Goal: Transaction & Acquisition: Register for event/course

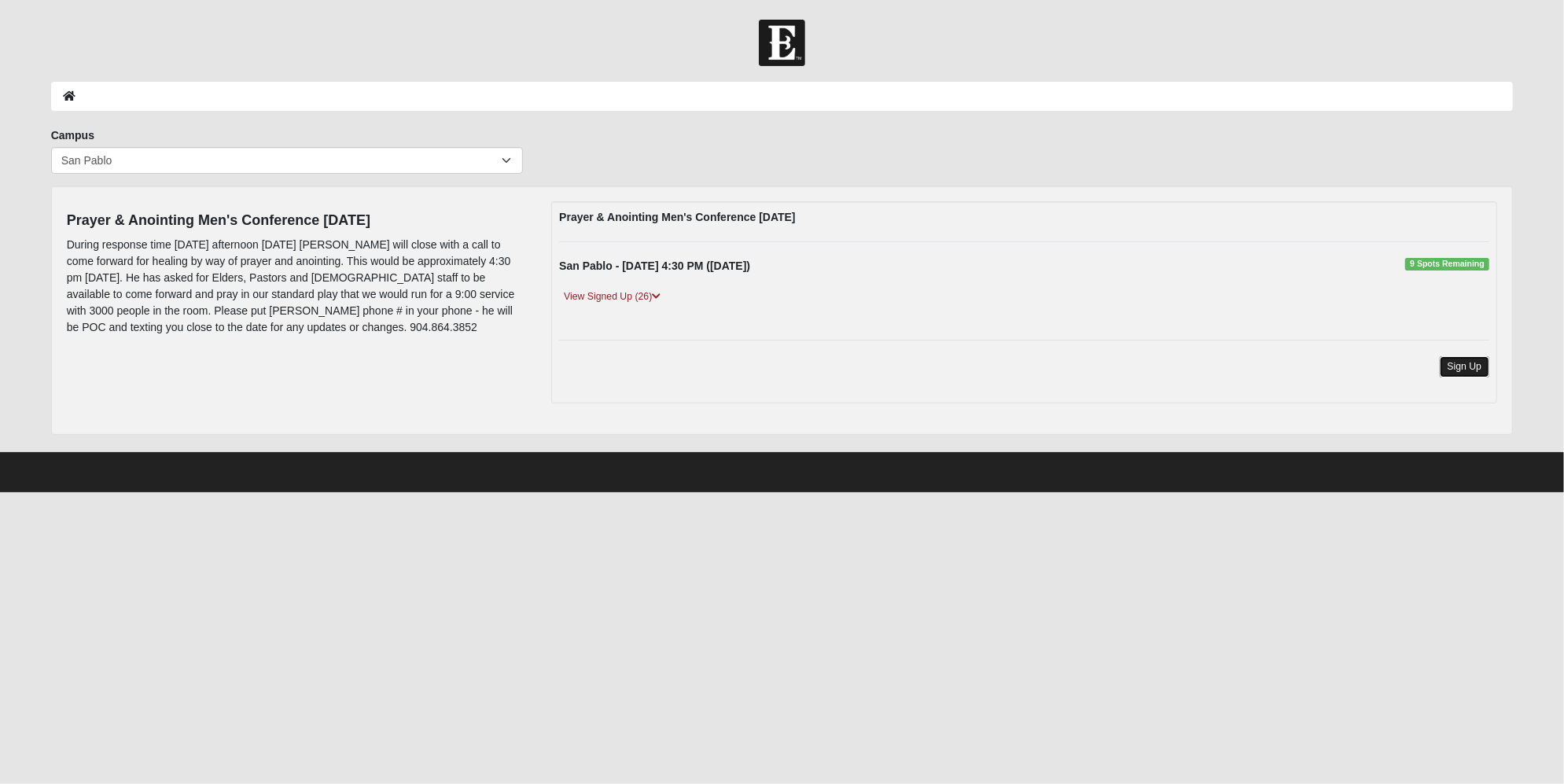
click at [1476, 362] on link "Sign Up" at bounding box center [1465, 366] width 51 height 21
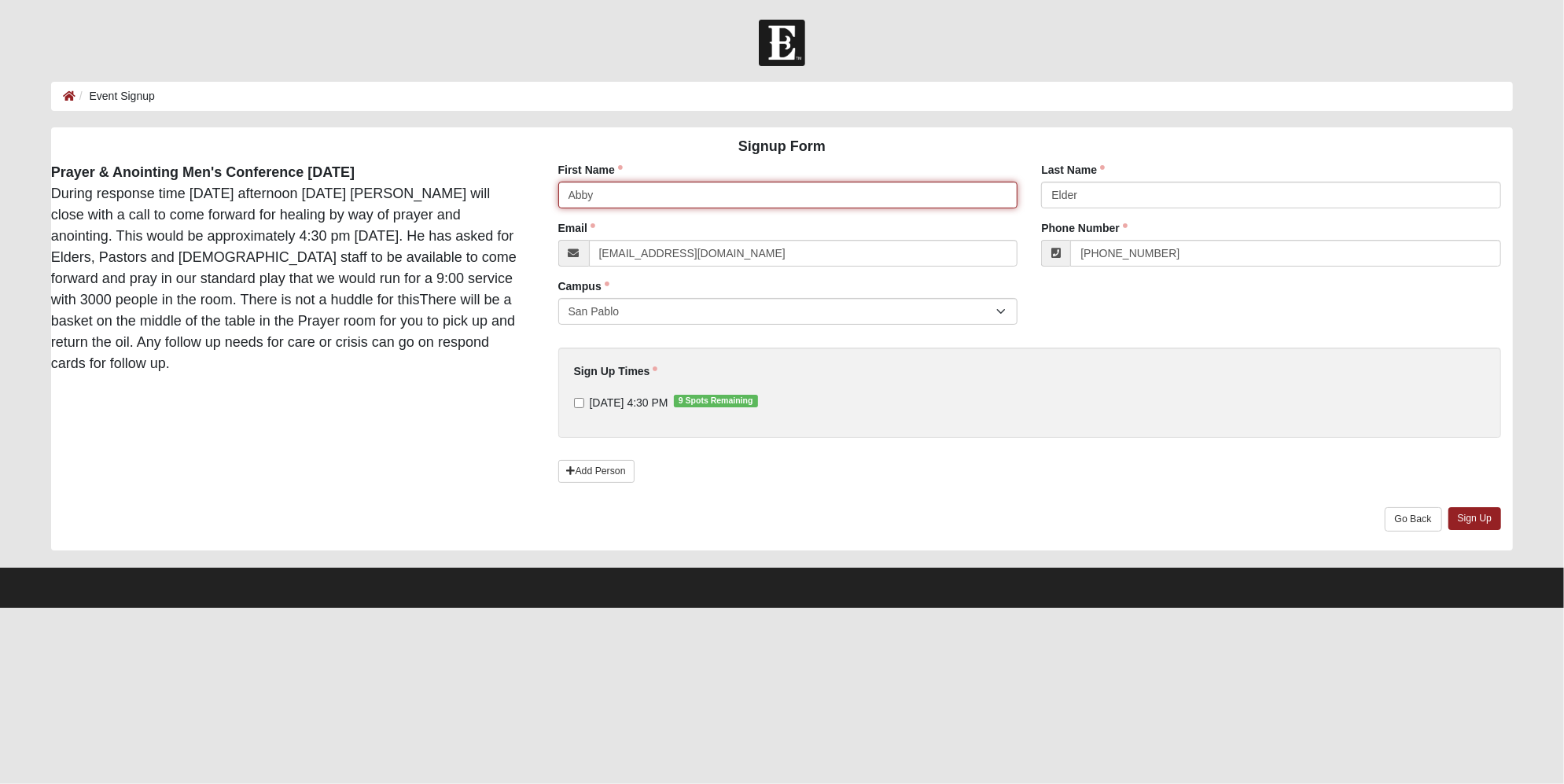
drag, startPoint x: 603, startPoint y: 187, endPoint x: 515, endPoint y: 185, distance: 88.0
click at [515, 185] on div "Signup Form Prayer & Anointing Men's Conference [DATE] During response time [DA…" at bounding box center [782, 339] width 1486 height 423
drag, startPoint x: 596, startPoint y: 199, endPoint x: 533, endPoint y: 197, distance: 63.0
click at [533, 198] on div "Signup Form Prayer & Anointing Men's Conference [DATE] During response time [DA…" at bounding box center [782, 339] width 1486 height 423
type input "Rick"
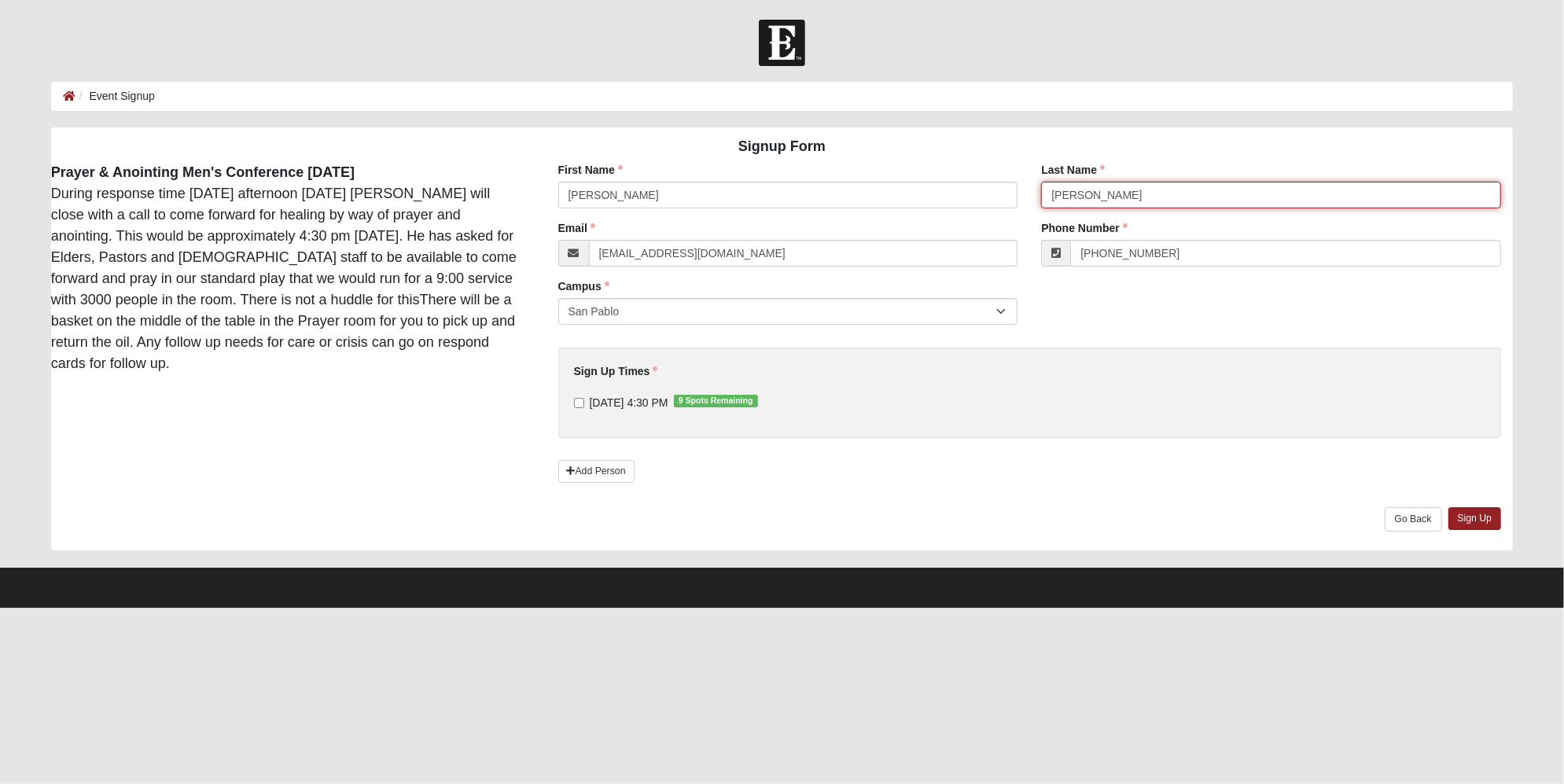
type input "Graham"
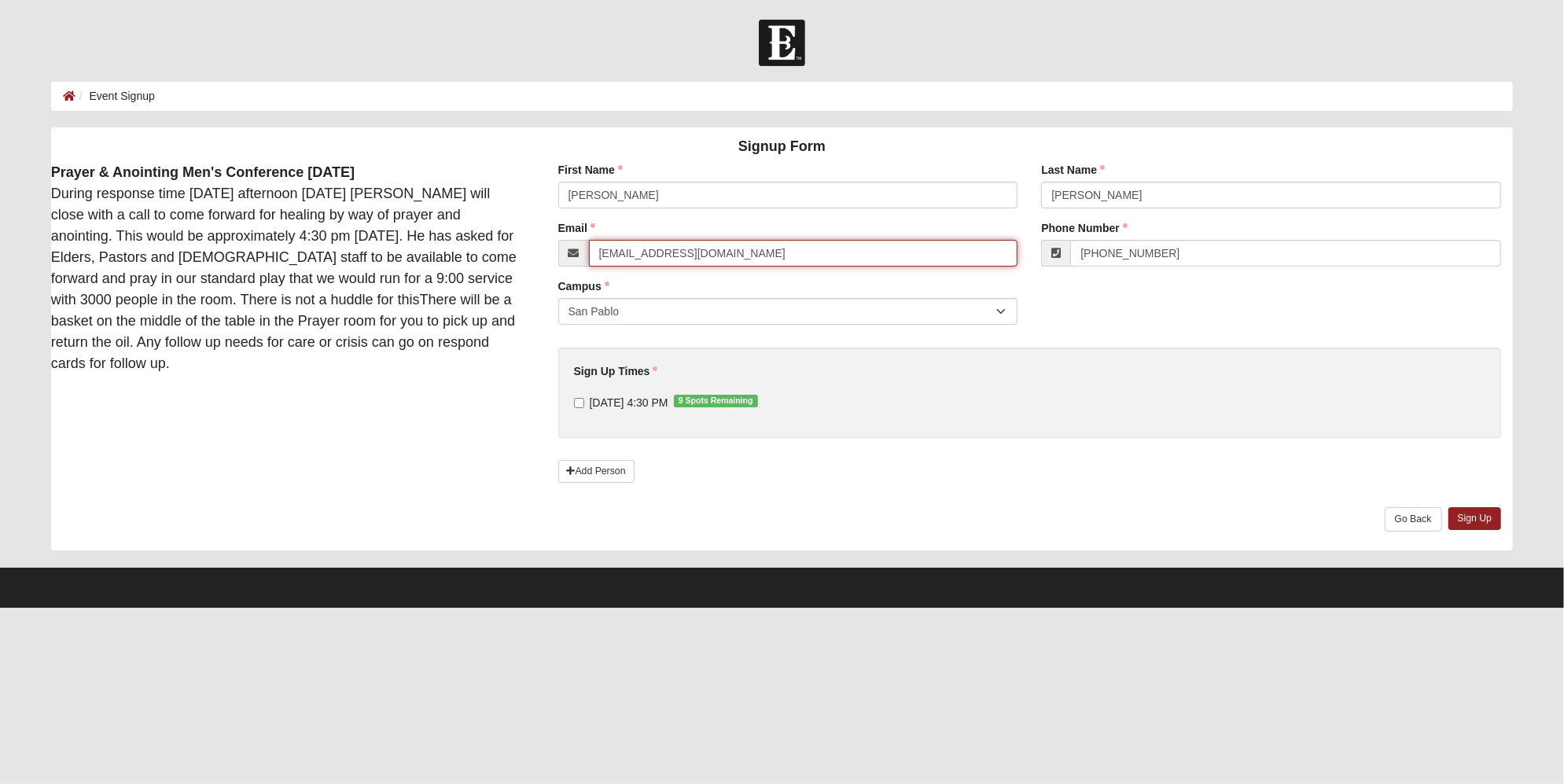
drag, startPoint x: 650, startPoint y: 253, endPoint x: 571, endPoint y: 254, distance: 79.0
click at [572, 255] on div "abby.elder@coe22.com" at bounding box center [788, 253] width 461 height 27
type input "rick.graham@coe22.com"
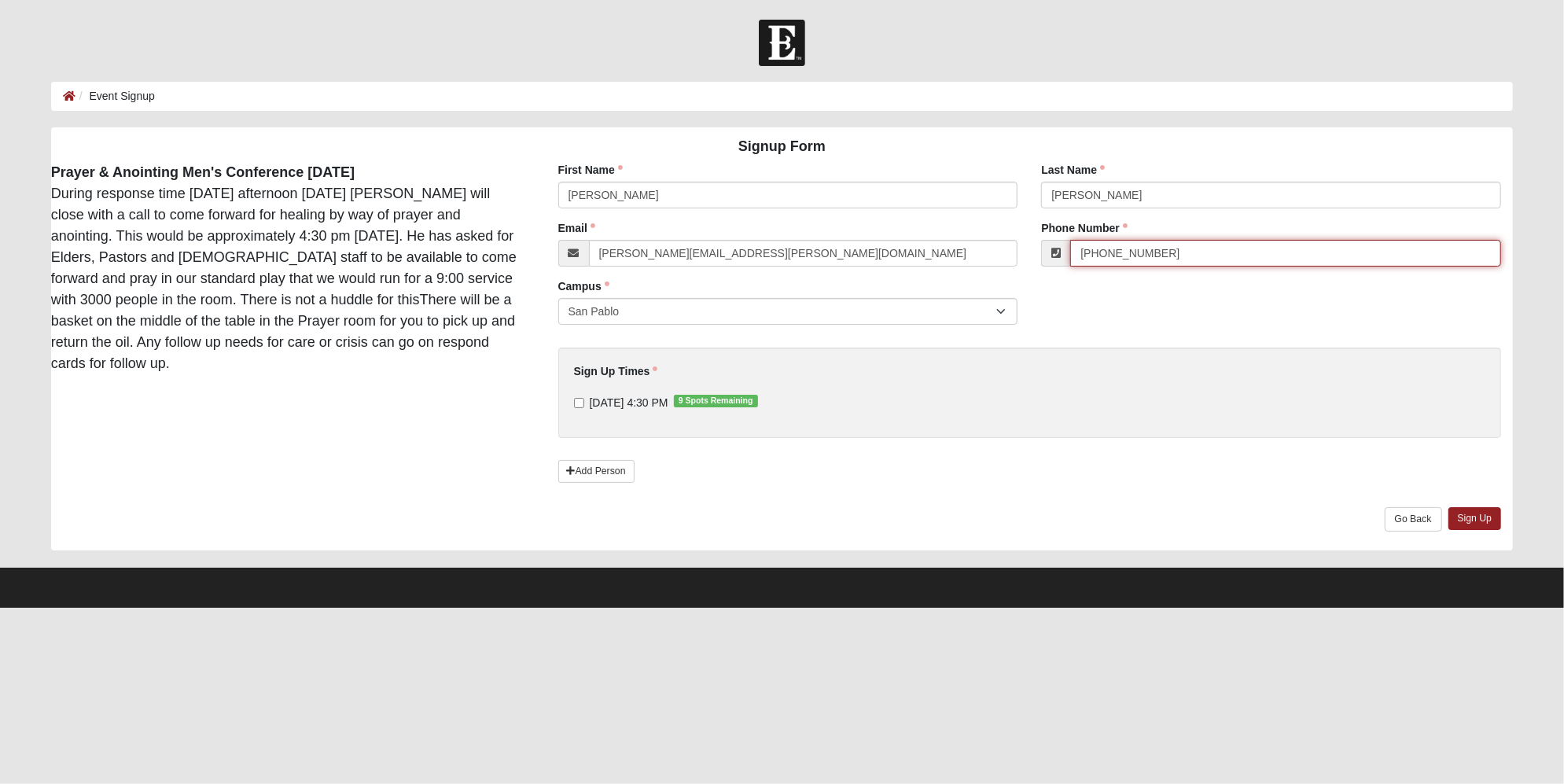
click at [1180, 257] on input "(904) 476-1188" at bounding box center [1286, 253] width 431 height 27
type input "(210) 559-1732"
click at [574, 397] on input "10/18/2025 4:30 PM 9 Spots Remaining" at bounding box center [579, 402] width 10 height 10
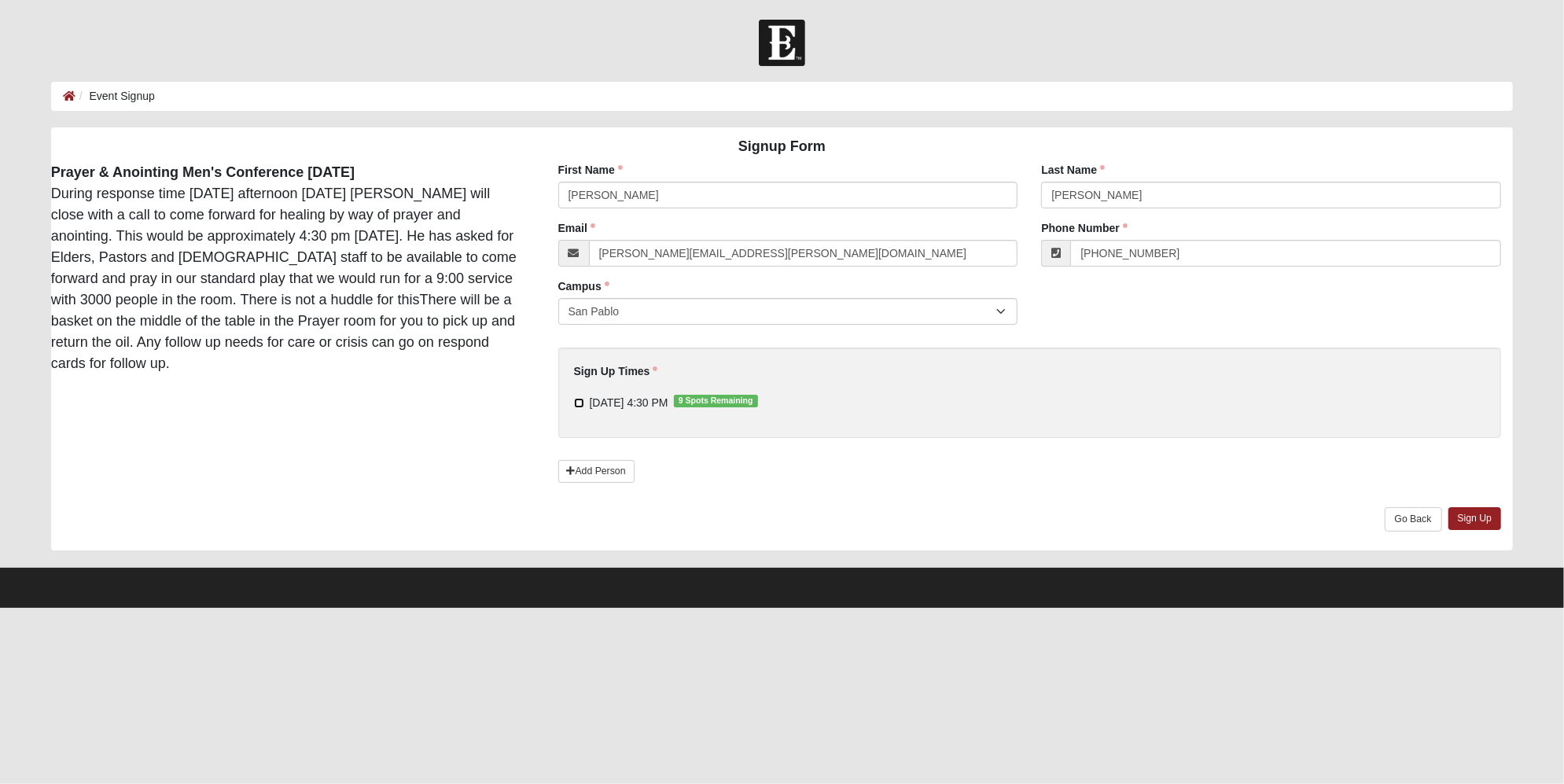
checkbox input "true"
click at [1463, 515] on link "Sign Up" at bounding box center [1475, 518] width 54 height 23
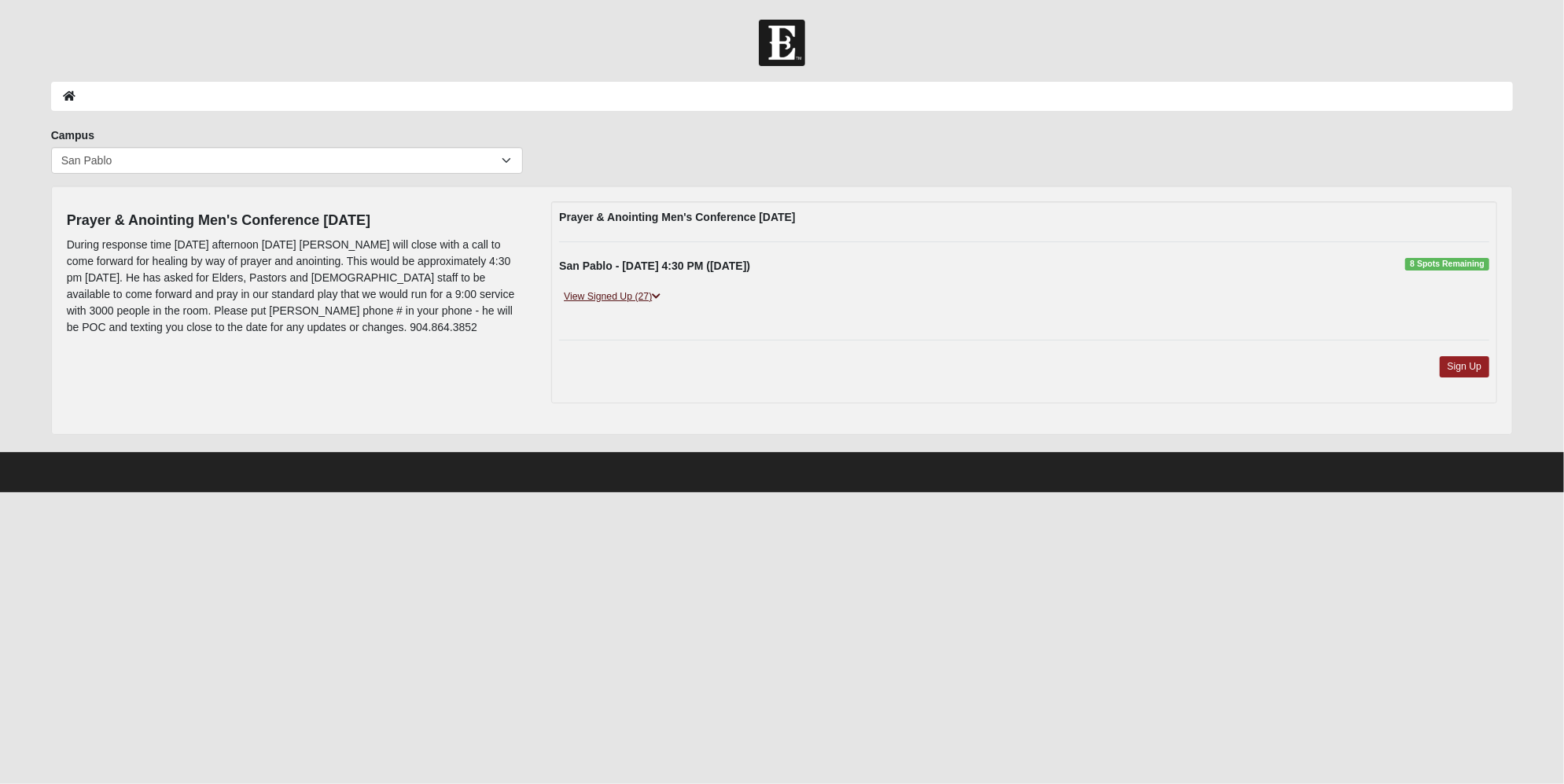
click at [654, 294] on icon at bounding box center [656, 296] width 9 height 9
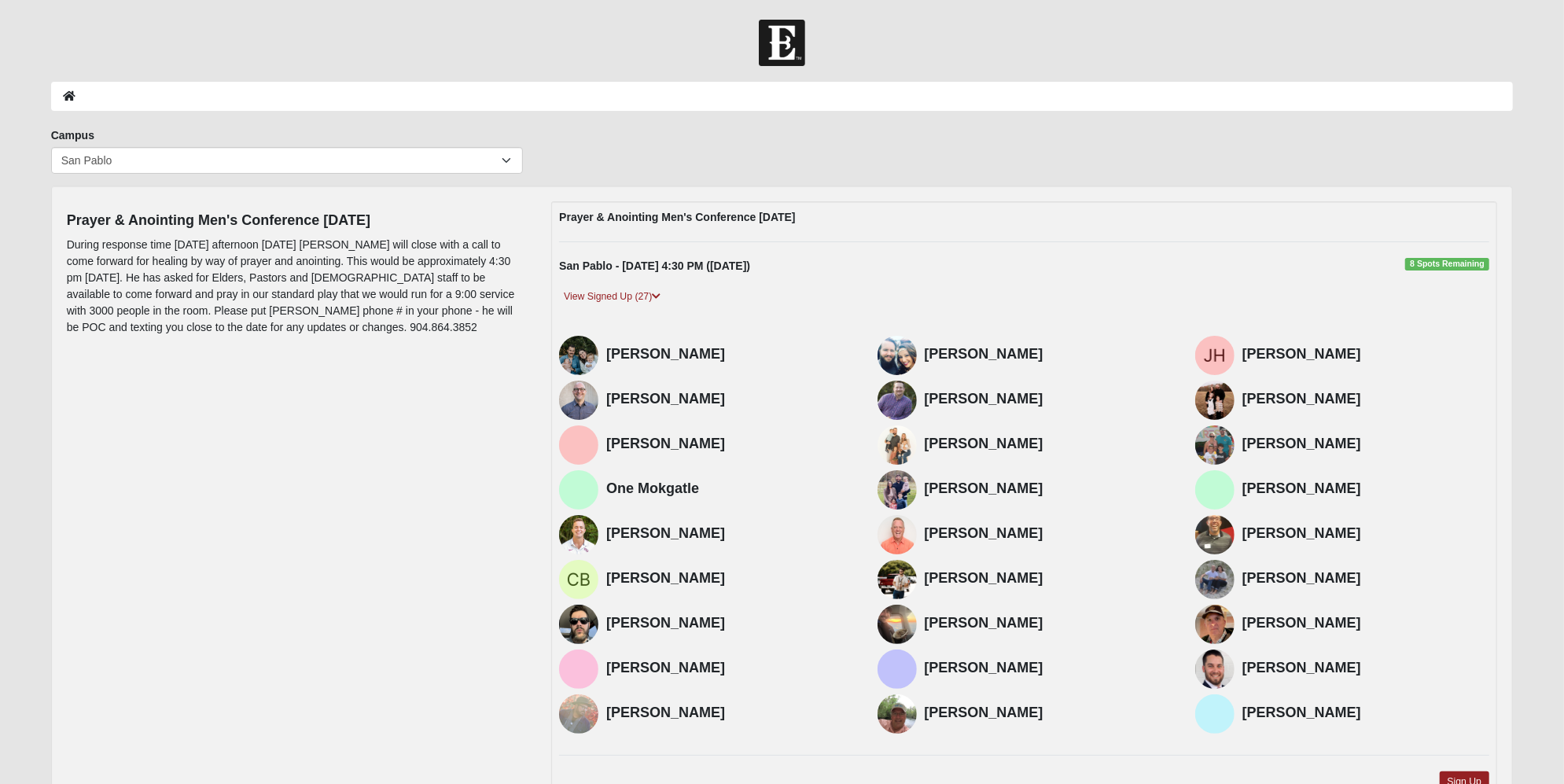
scroll to position [122, 0]
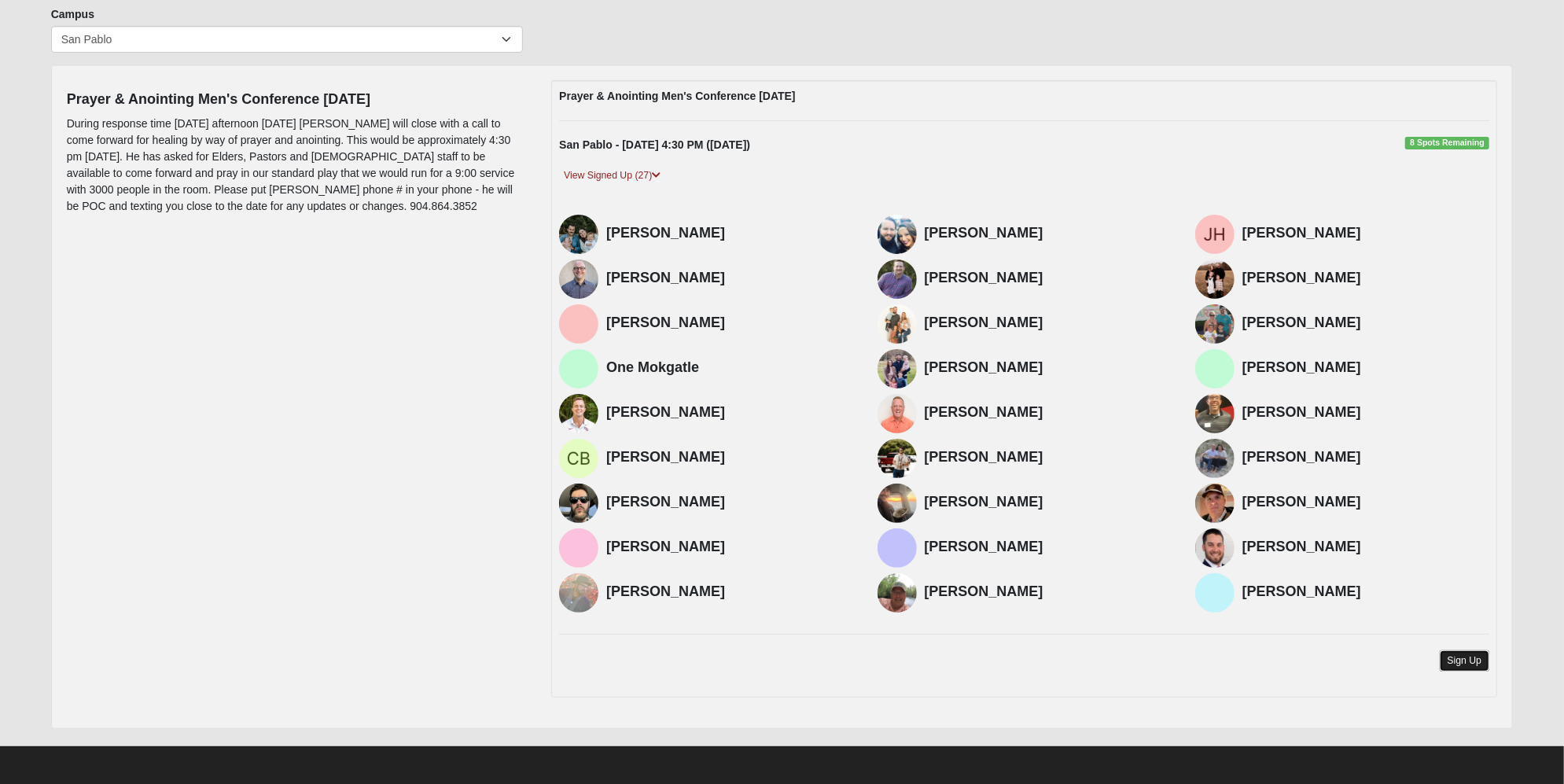
click at [1469, 660] on link "Sign Up" at bounding box center [1465, 660] width 51 height 21
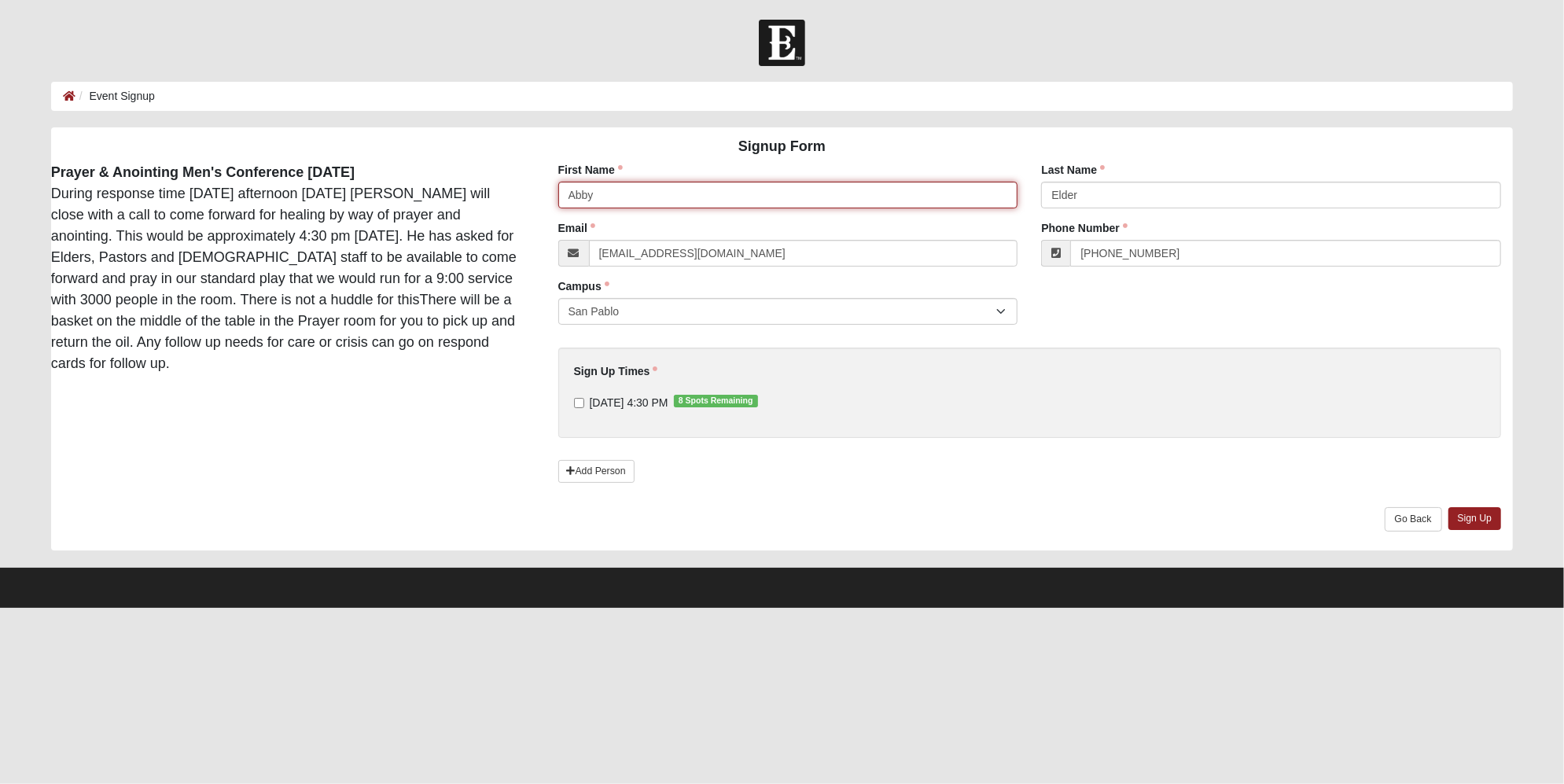
drag, startPoint x: 597, startPoint y: 198, endPoint x: 533, endPoint y: 199, distance: 64.0
click at [533, 199] on div "Signup Form Prayer & Anointing Men's Conference [DATE] During response time [DA…" at bounding box center [782, 339] width 1486 height 423
type input "Gary"
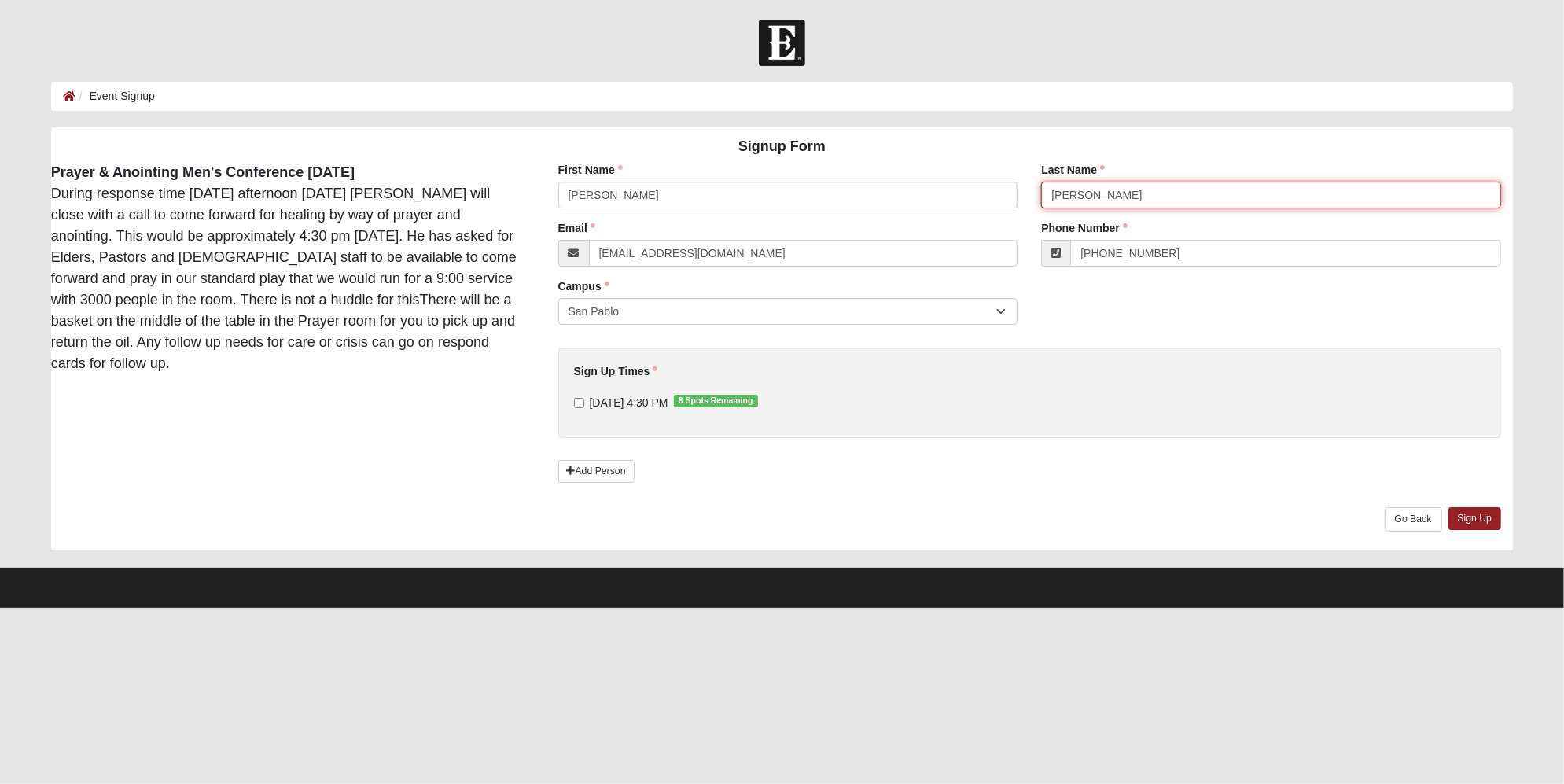
type input "Proctor"
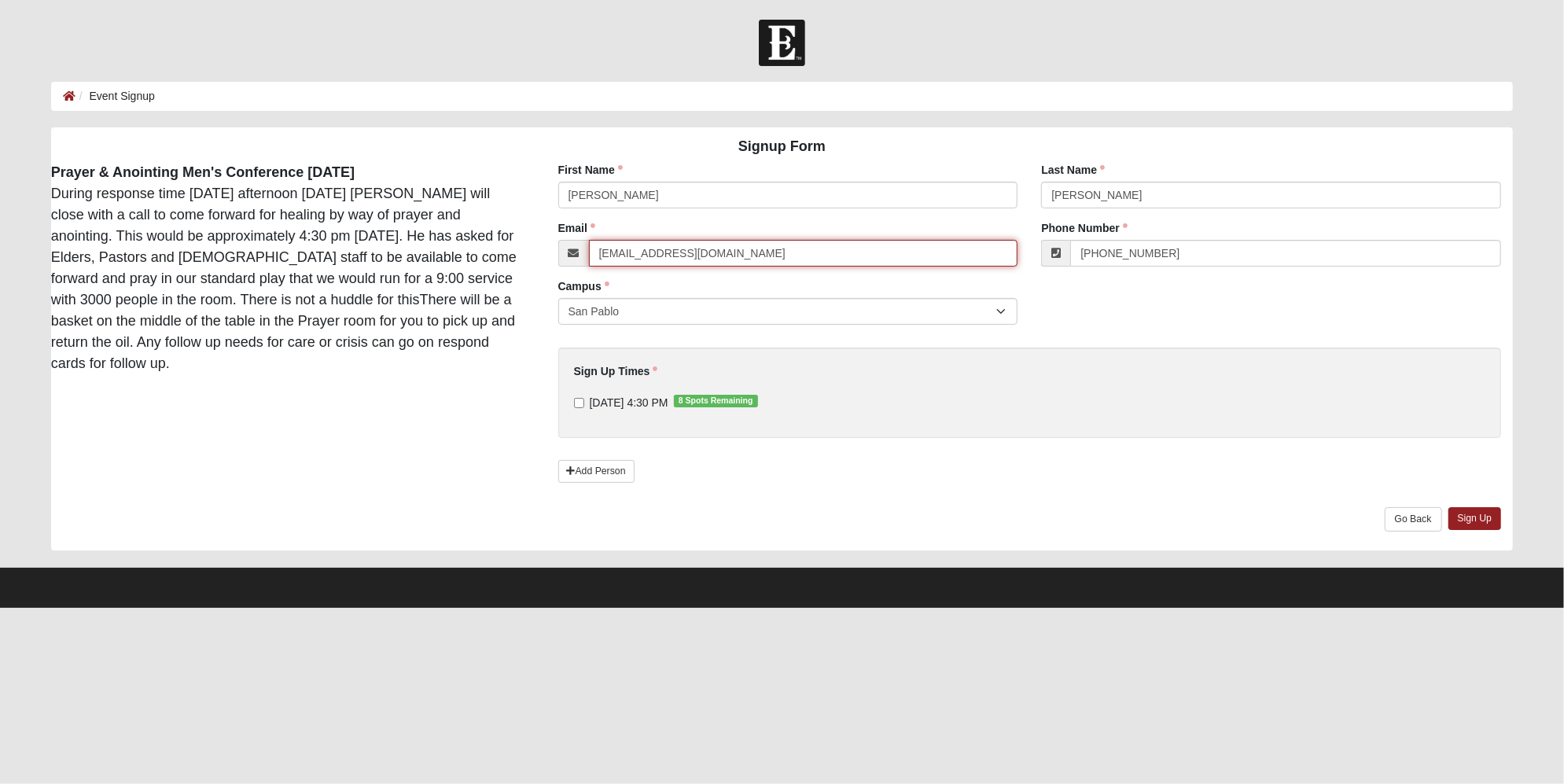
drag, startPoint x: 650, startPoint y: 255, endPoint x: 580, endPoint y: 255, distance: 70.0
click at [580, 255] on div "abby.elder@coe22.com" at bounding box center [788, 253] width 461 height 27
type input "gary.proctor@coe22.com"
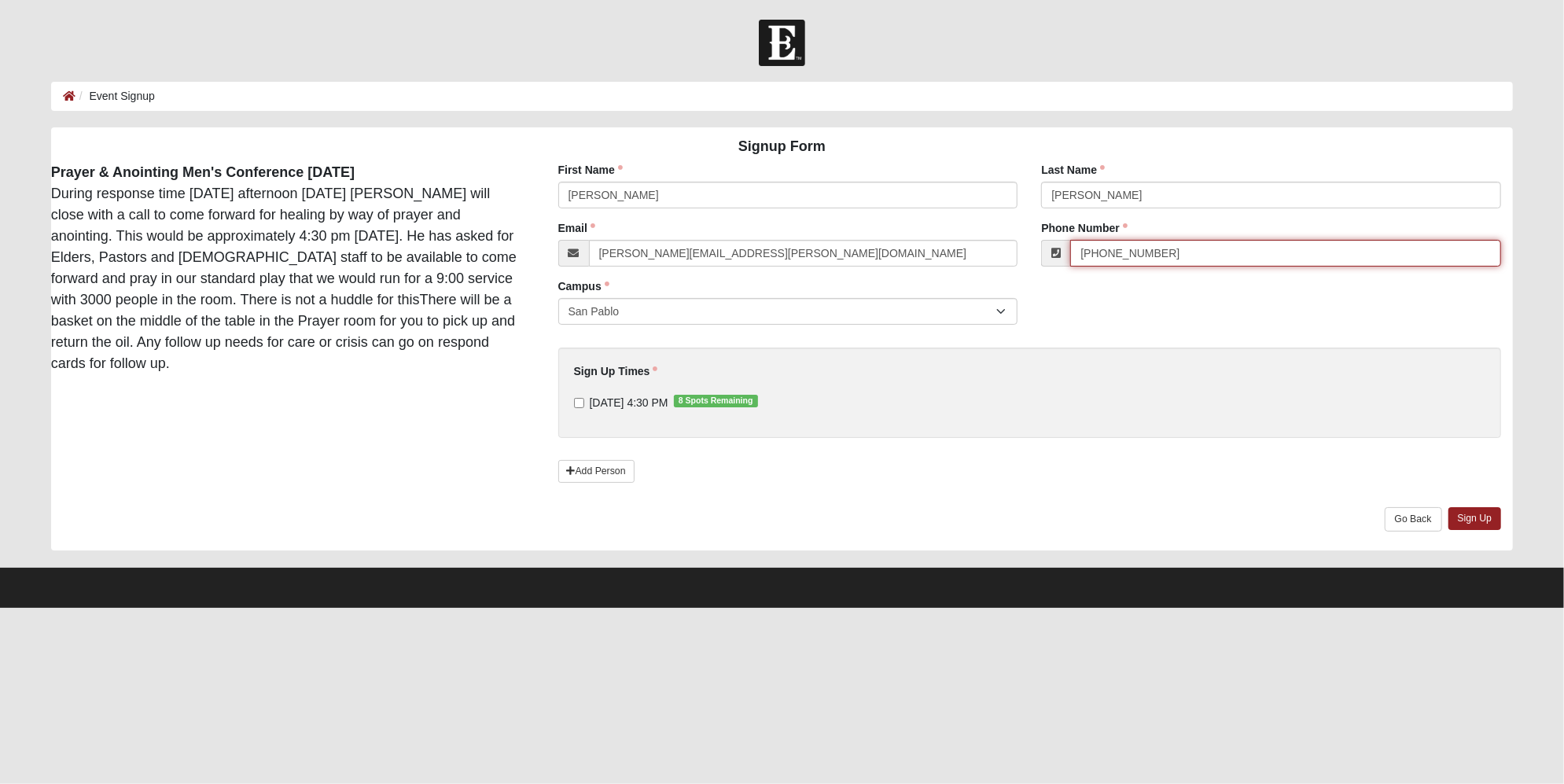
drag, startPoint x: 1189, startPoint y: 254, endPoint x: 1109, endPoint y: 254, distance: 80.0
click at [1109, 254] on input "(904) 476-1188" at bounding box center [1286, 253] width 431 height 27
type input "(904) 708-7672"
click at [574, 403] on input "10/18/2025 4:30 PM 8 Spots Remaining" at bounding box center [579, 402] width 10 height 10
checkbox input "true"
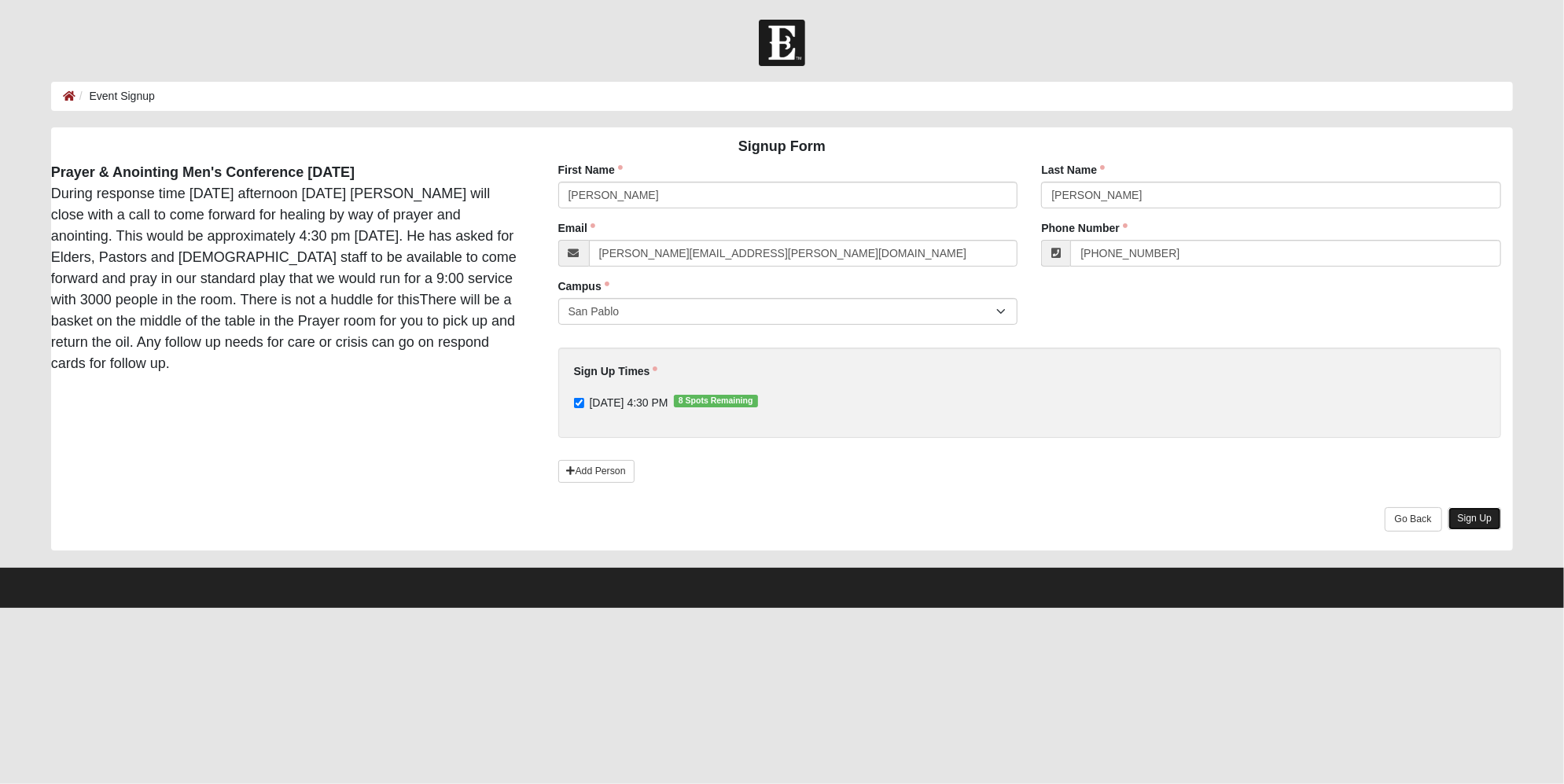
click at [1497, 522] on link "Sign Up" at bounding box center [1475, 518] width 54 height 23
